Goal: Information Seeking & Learning: Learn about a topic

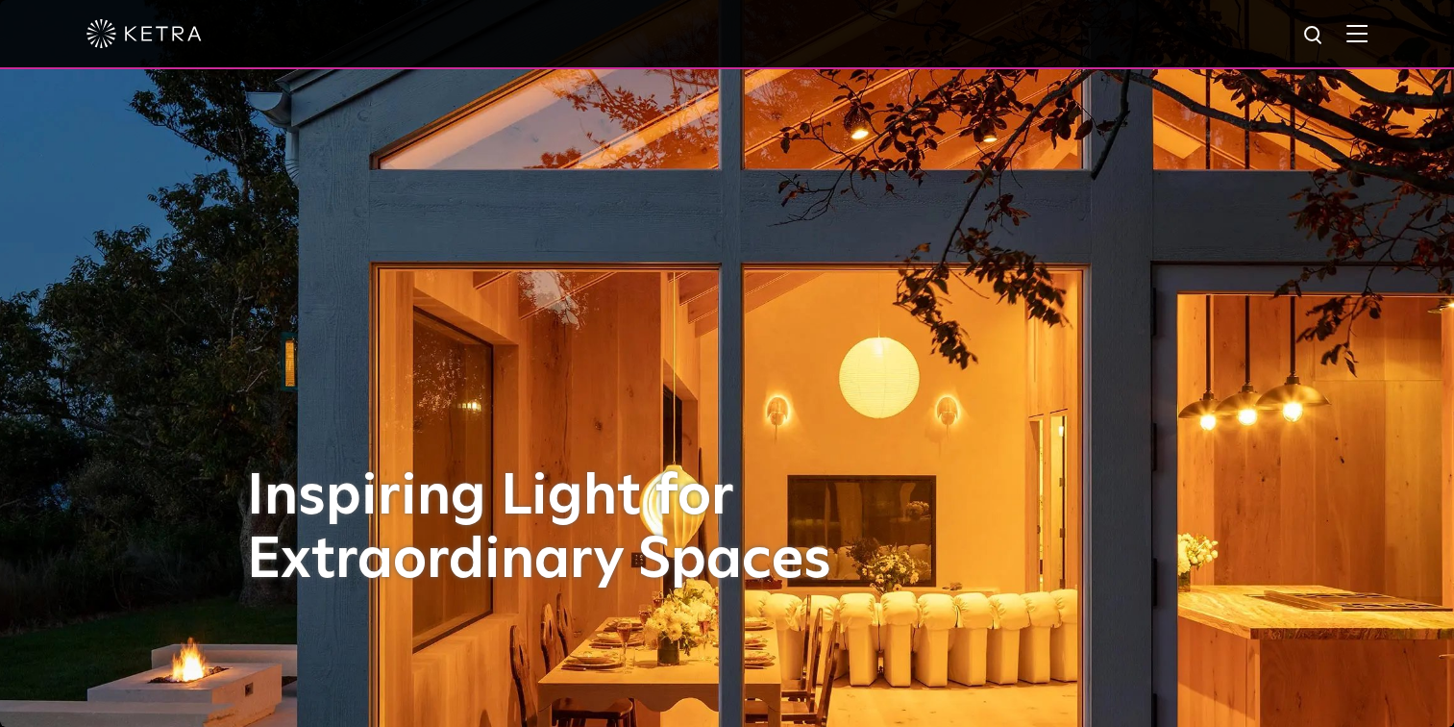
click at [1357, 25] on div at bounding box center [727, 33] width 1281 height 67
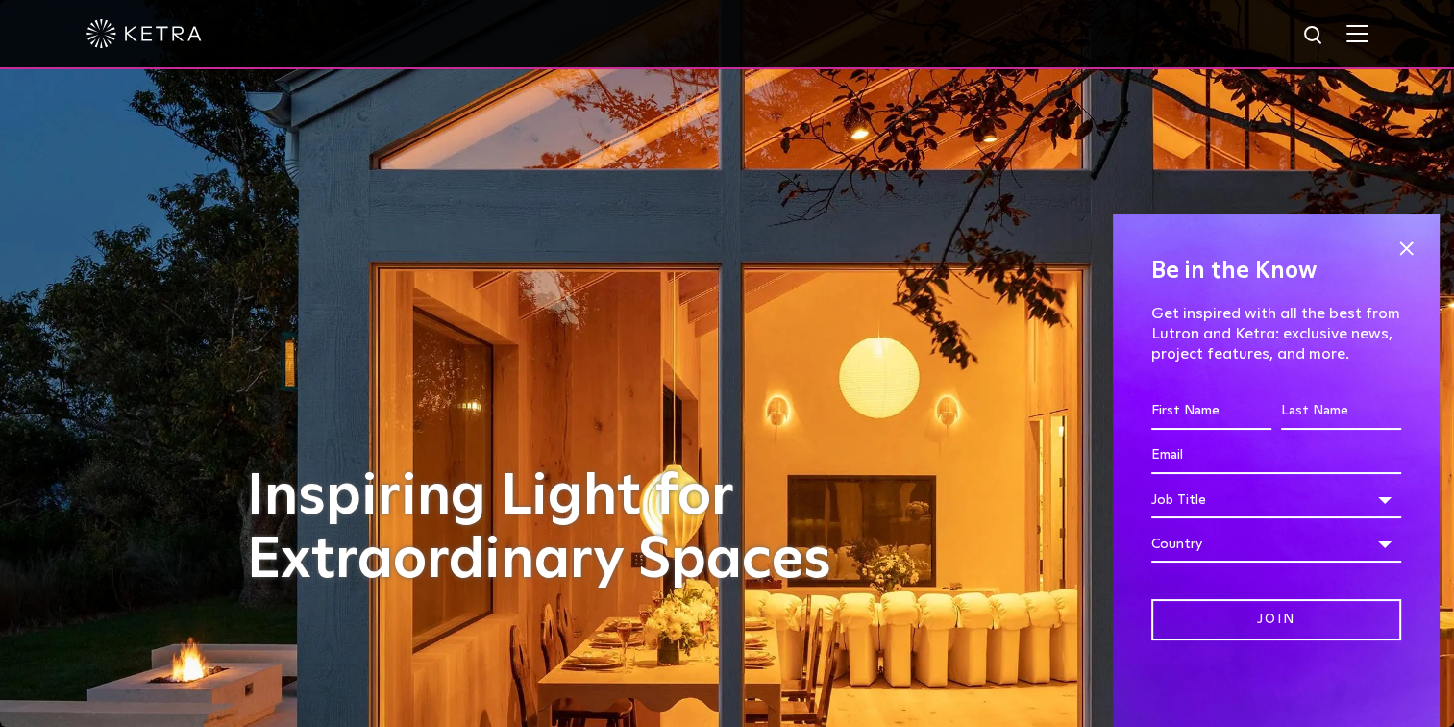
click at [1368, 34] on img at bounding box center [1357, 33] width 21 height 18
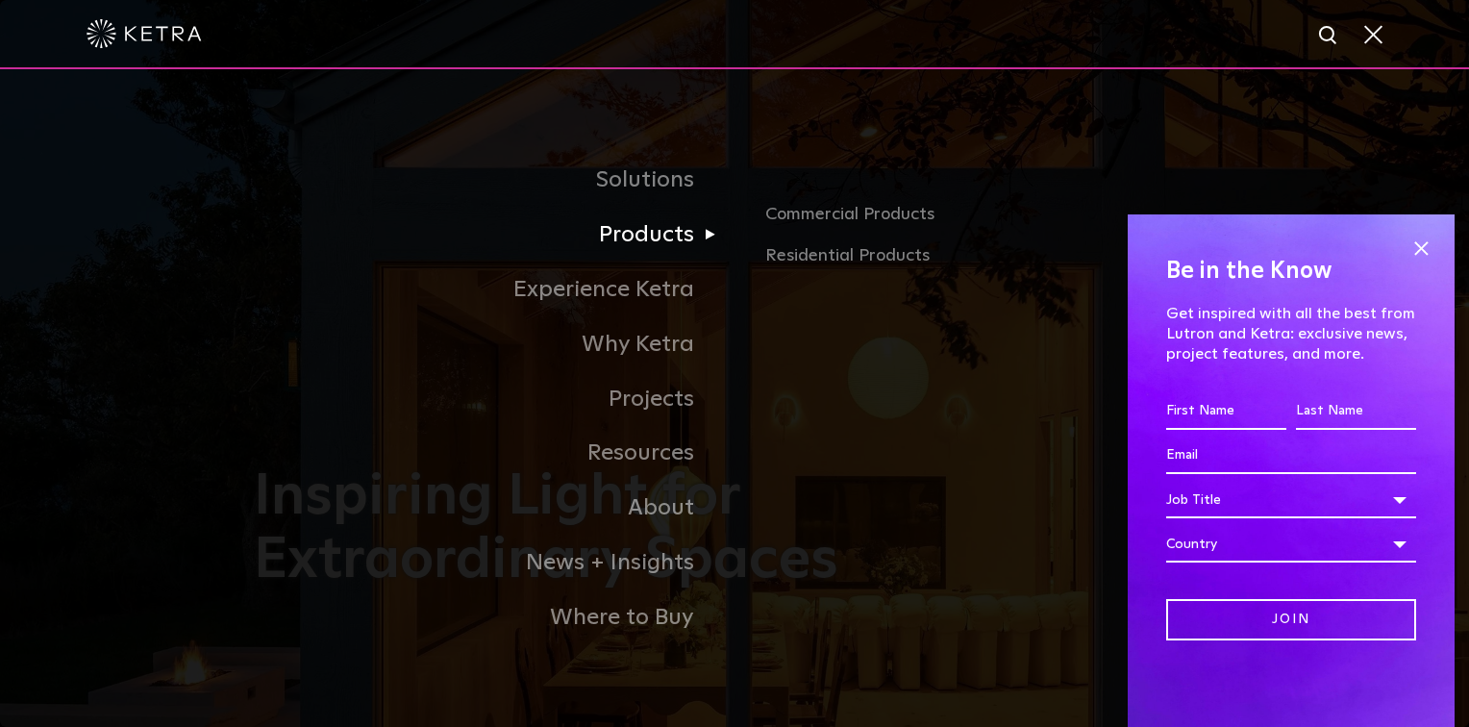
click at [671, 231] on link "Products" at bounding box center [494, 235] width 481 height 55
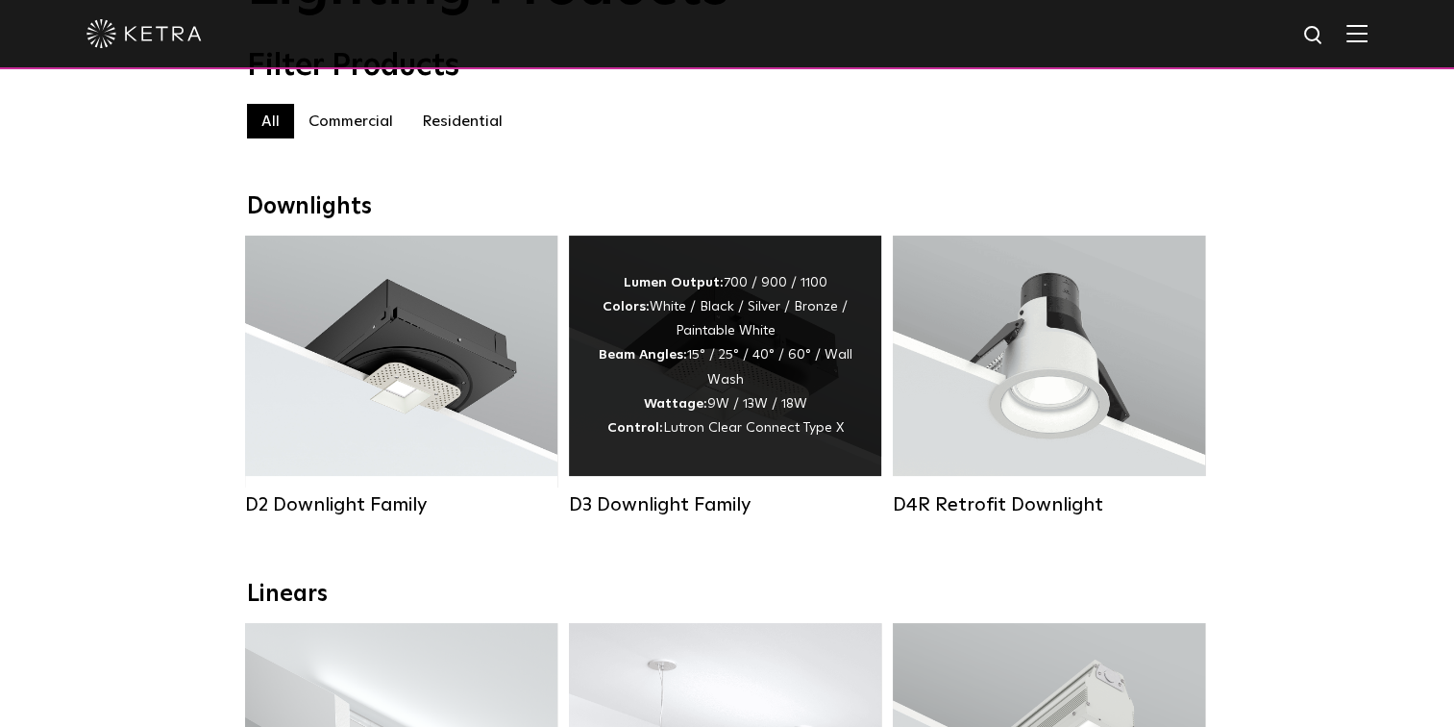
scroll to position [192, 0]
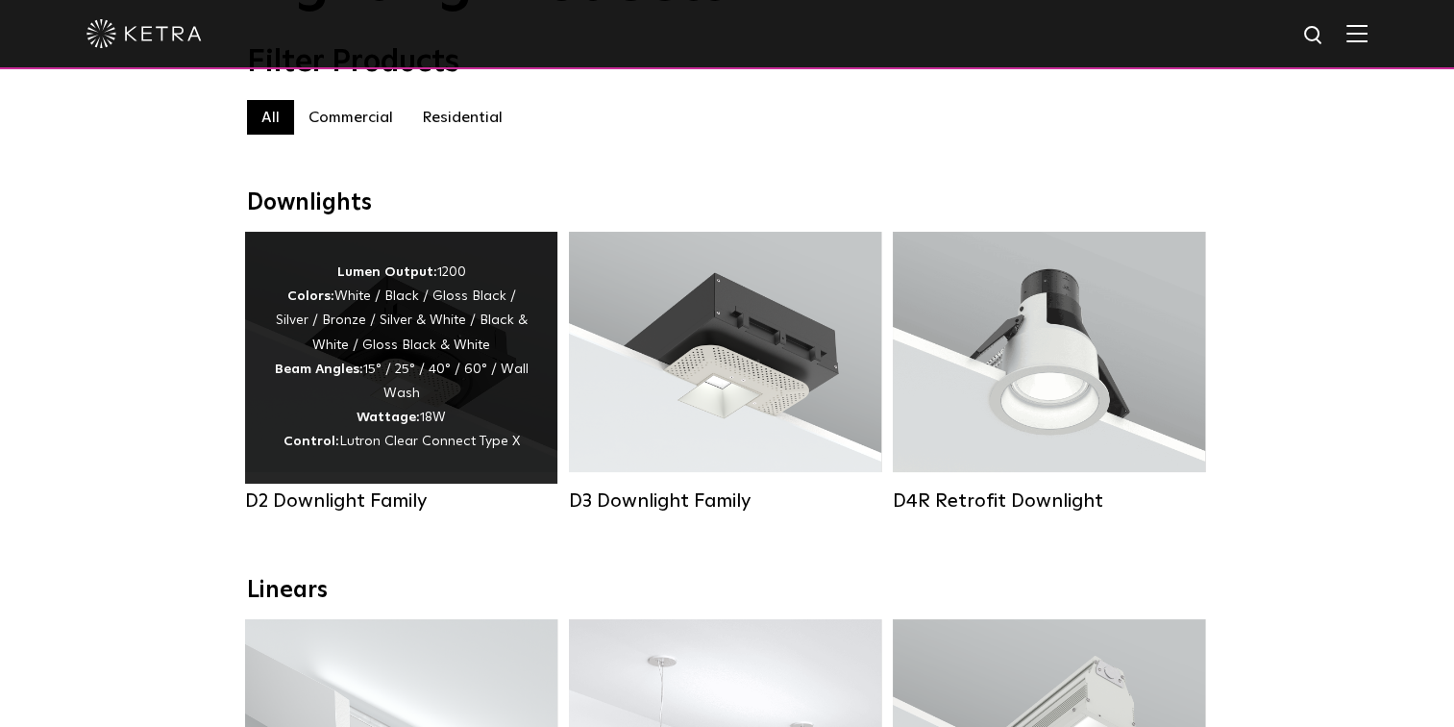
click at [357, 359] on div "Lumen Output: 1200 Colors: White / Black / Gloss Black / Silver / Bronze / Silv…" at bounding box center [401, 358] width 255 height 194
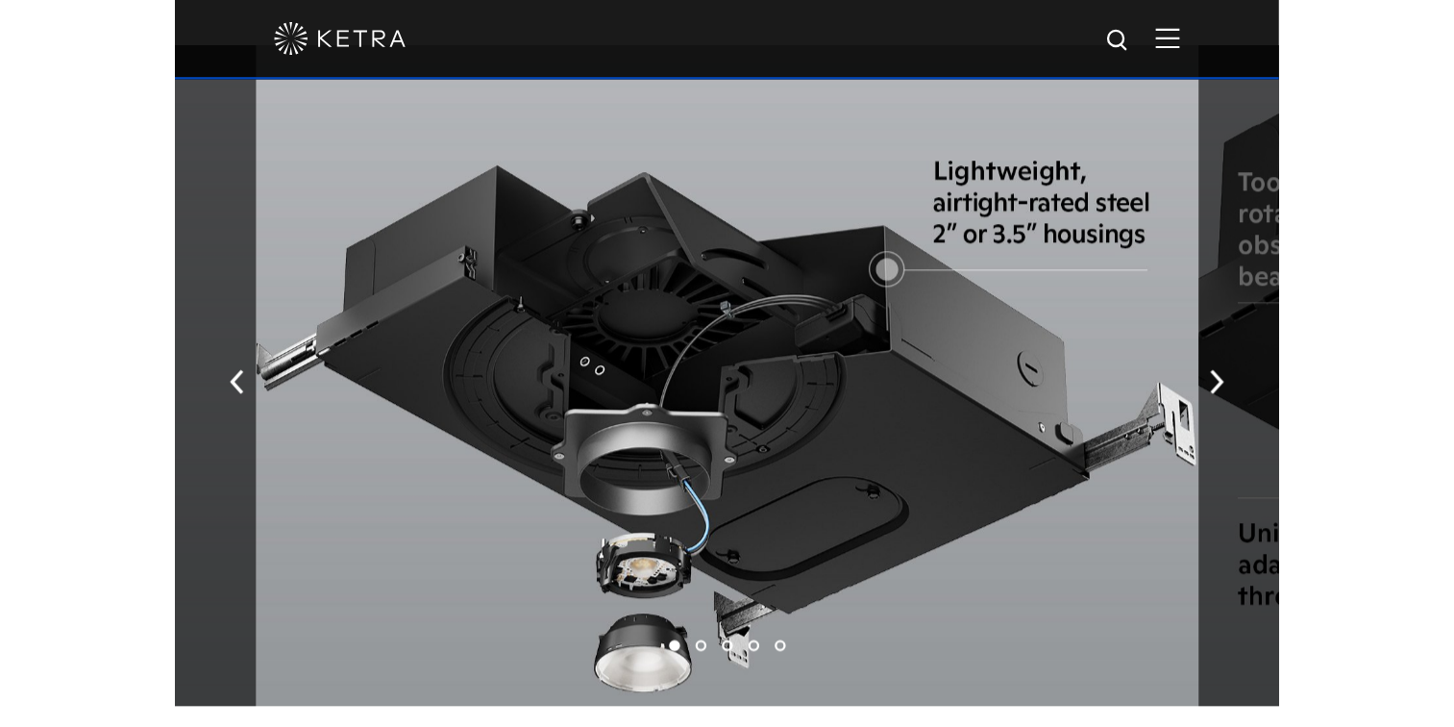
scroll to position [3222, 0]
